Goal: Task Accomplishment & Management: Complete application form

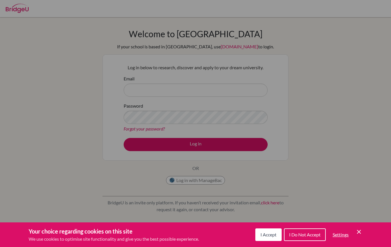
click at [267, 234] on span "I Accept" at bounding box center [269, 234] width 16 height 5
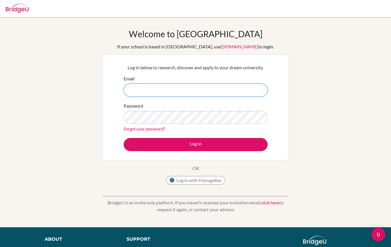
click at [150, 90] on input "Email" at bounding box center [196, 90] width 144 height 13
type input "eshaa.4299@pristineschool.com"
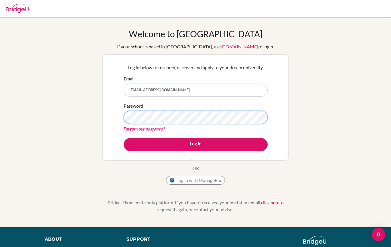
click at [196, 144] on button "Log in" at bounding box center [196, 144] width 144 height 13
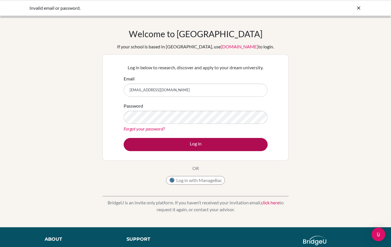
click at [149, 142] on button "Log in" at bounding box center [196, 144] width 144 height 13
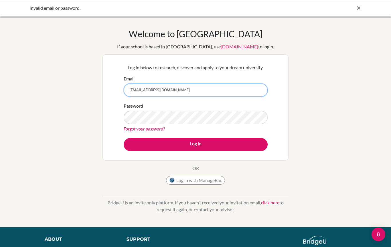
click at [139, 91] on input "eshaa.4299@pristineschool.com" at bounding box center [196, 90] width 144 height 13
type input "[EMAIL_ADDRESS][DOMAIN_NAME]"
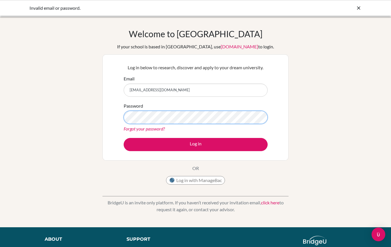
click at [196, 144] on button "Log in" at bounding box center [196, 144] width 144 height 13
click at [250, 128] on div "Forgot your password?" at bounding box center [196, 128] width 144 height 7
click at [196, 144] on button "Log in" at bounding box center [196, 144] width 144 height 13
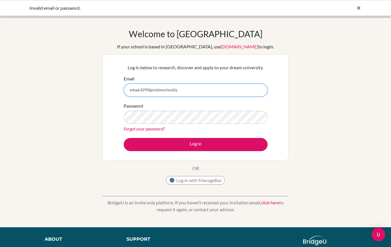
type input "eshaal.4299@pristineschool2qw"
